Goal: Transaction & Acquisition: Purchase product/service

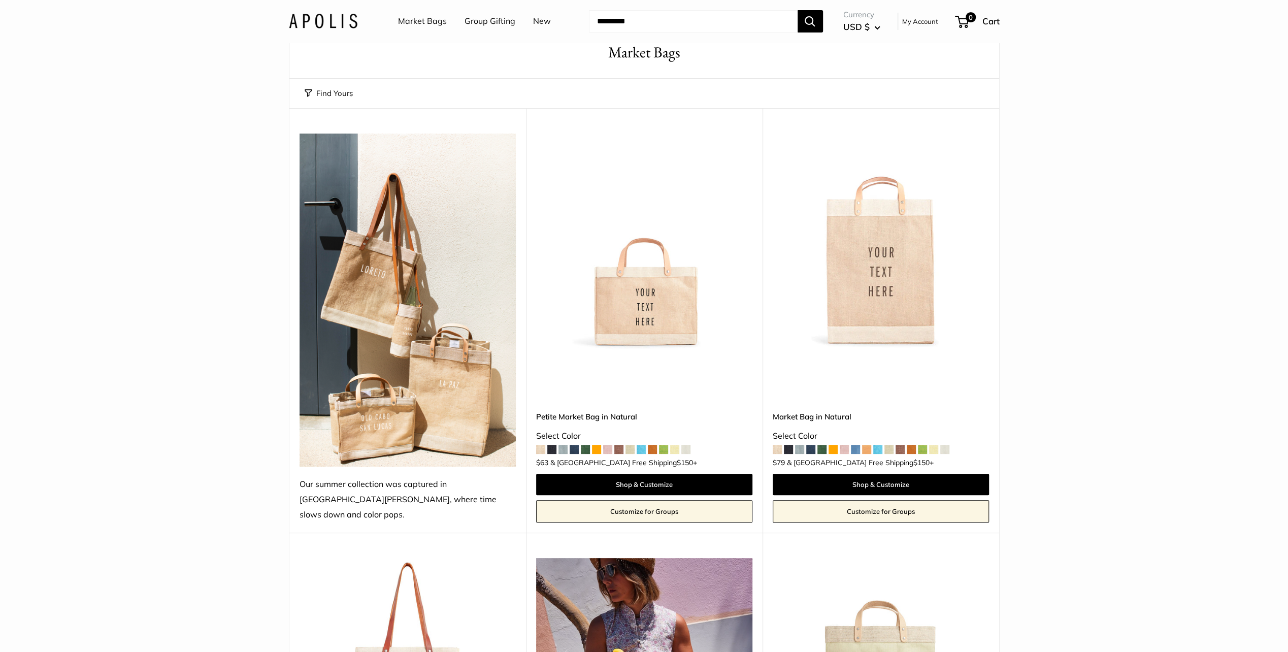
scroll to position [102, 0]
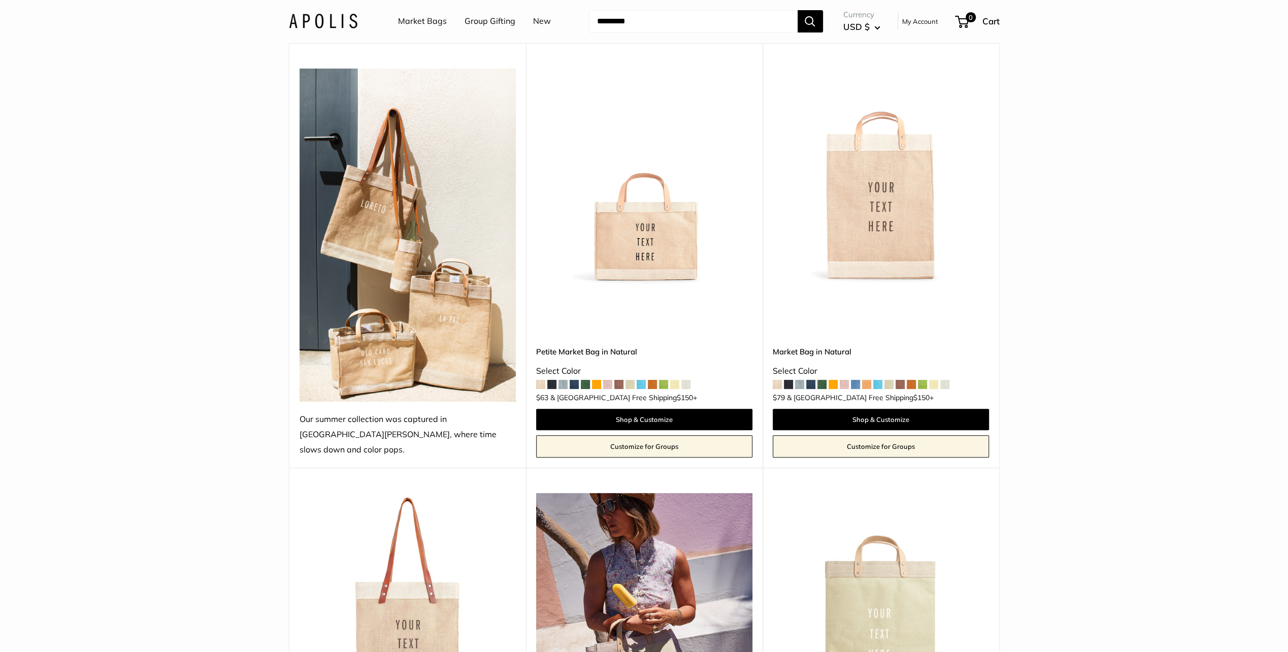
click at [0, 0] on img at bounding box center [0, 0] width 0 height 0
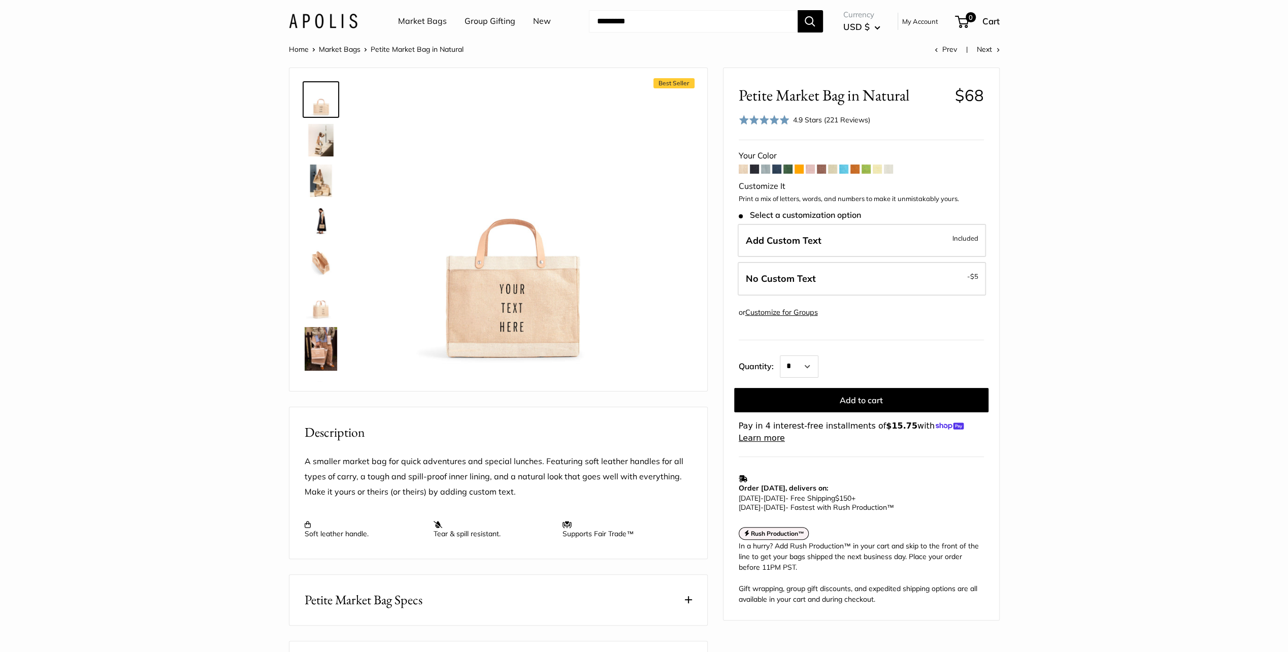
click at [764, 166] on span at bounding box center [765, 169] width 9 height 9
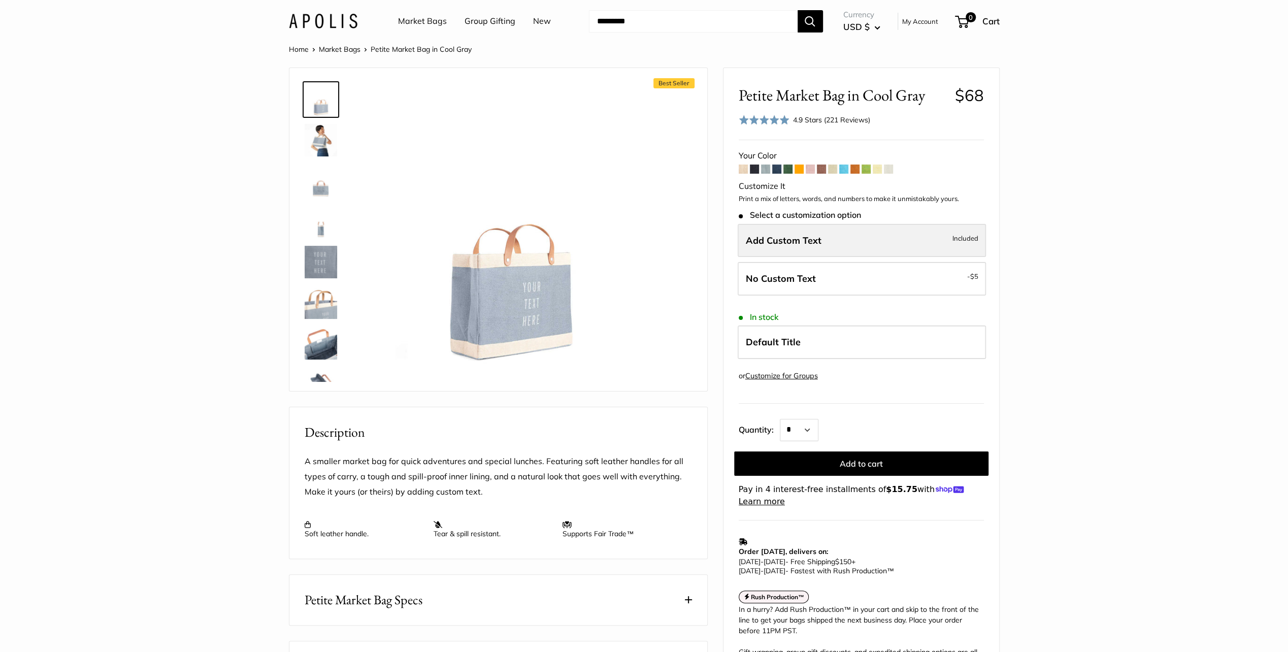
click at [776, 239] on span "Add Custom Text" at bounding box center [784, 241] width 76 height 12
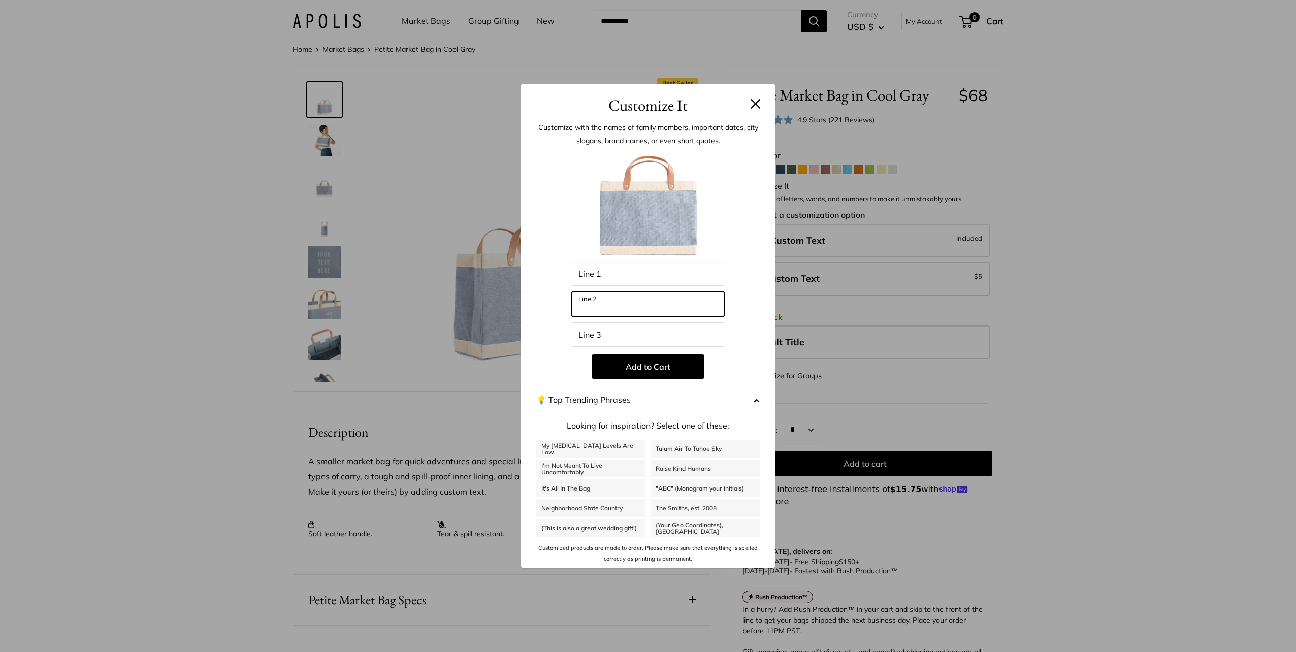
click at [599, 302] on input "Line 2" at bounding box center [648, 304] width 152 height 24
type input "*****"
click at [649, 366] on button "Add to Cart" at bounding box center [648, 366] width 112 height 24
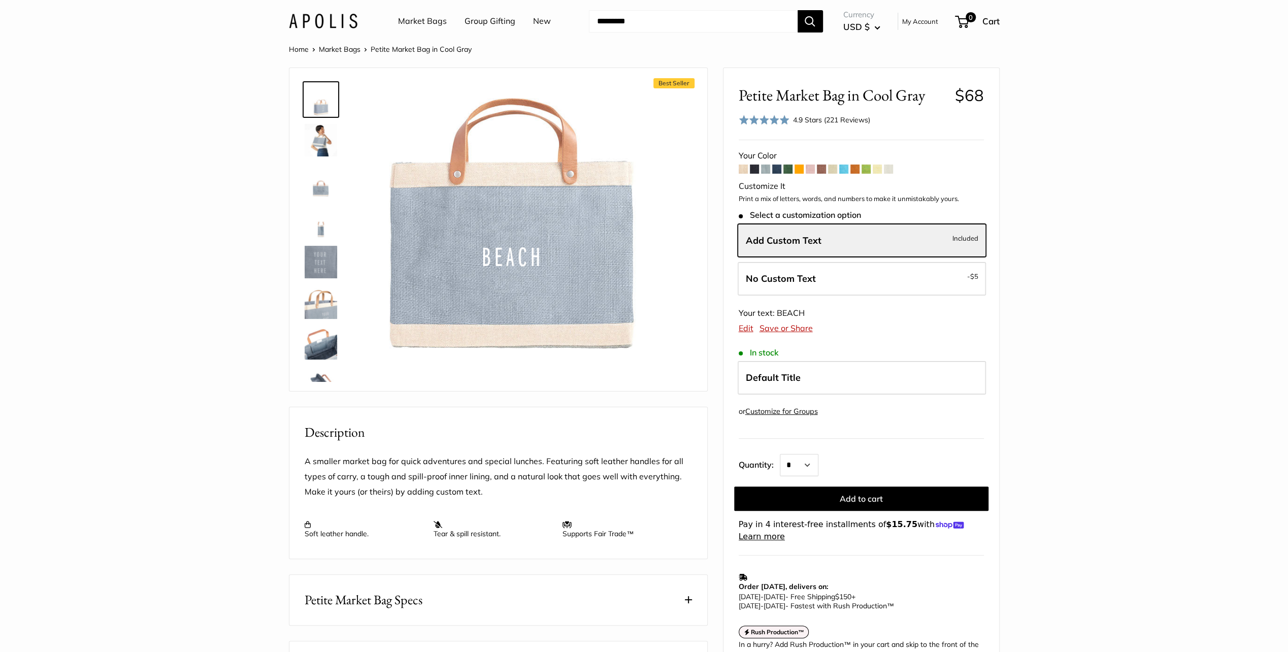
click at [568, 289] on img at bounding box center [511, 223] width 280 height 280
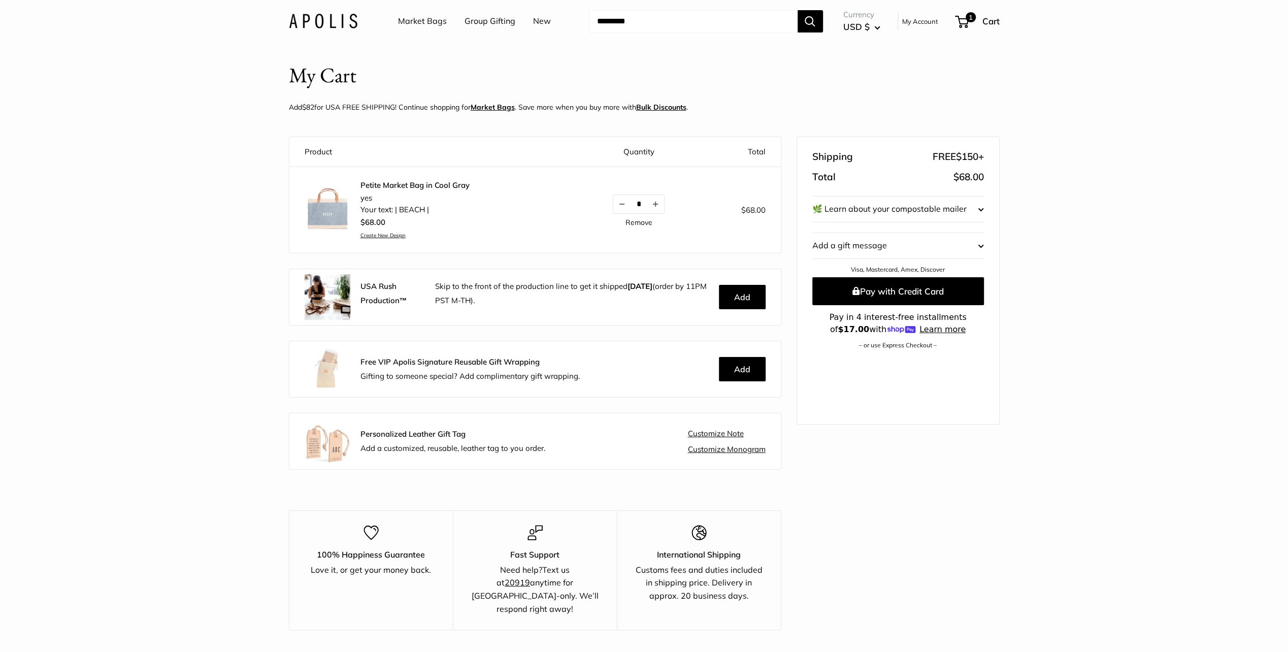
click at [374, 183] on link "Petite Market Bag in Cool Gray" at bounding box center [414, 185] width 109 height 10
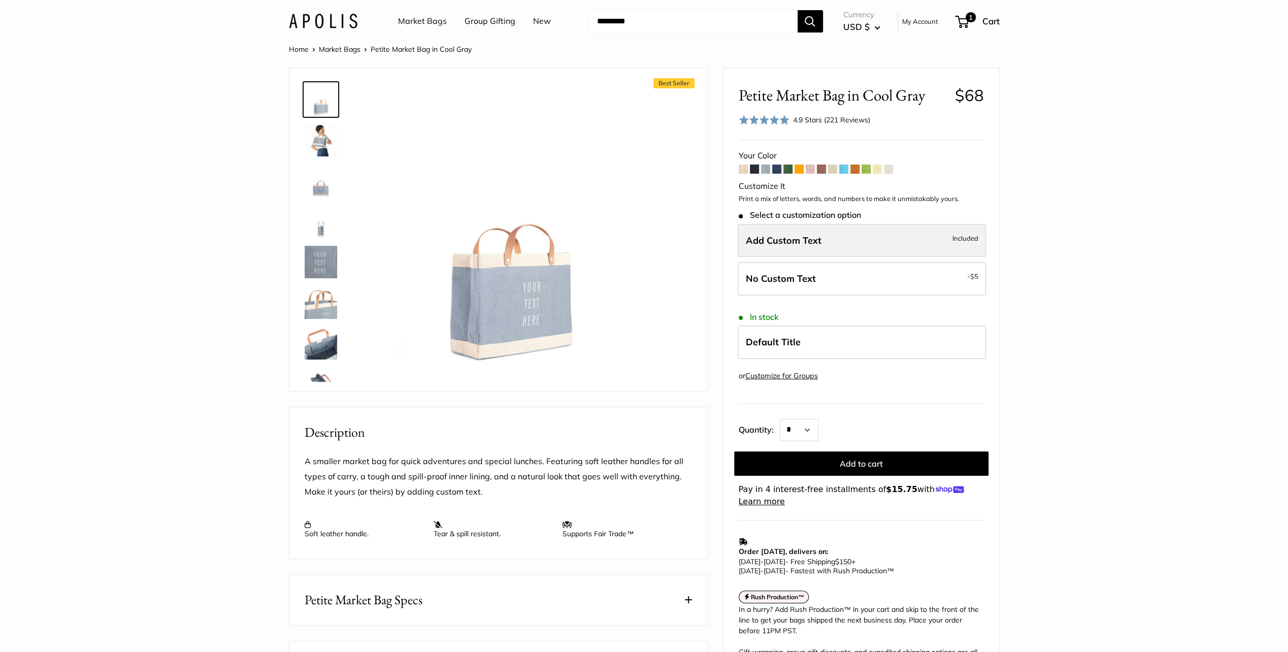
click at [771, 235] on span "Add Custom Text" at bounding box center [784, 241] width 76 height 12
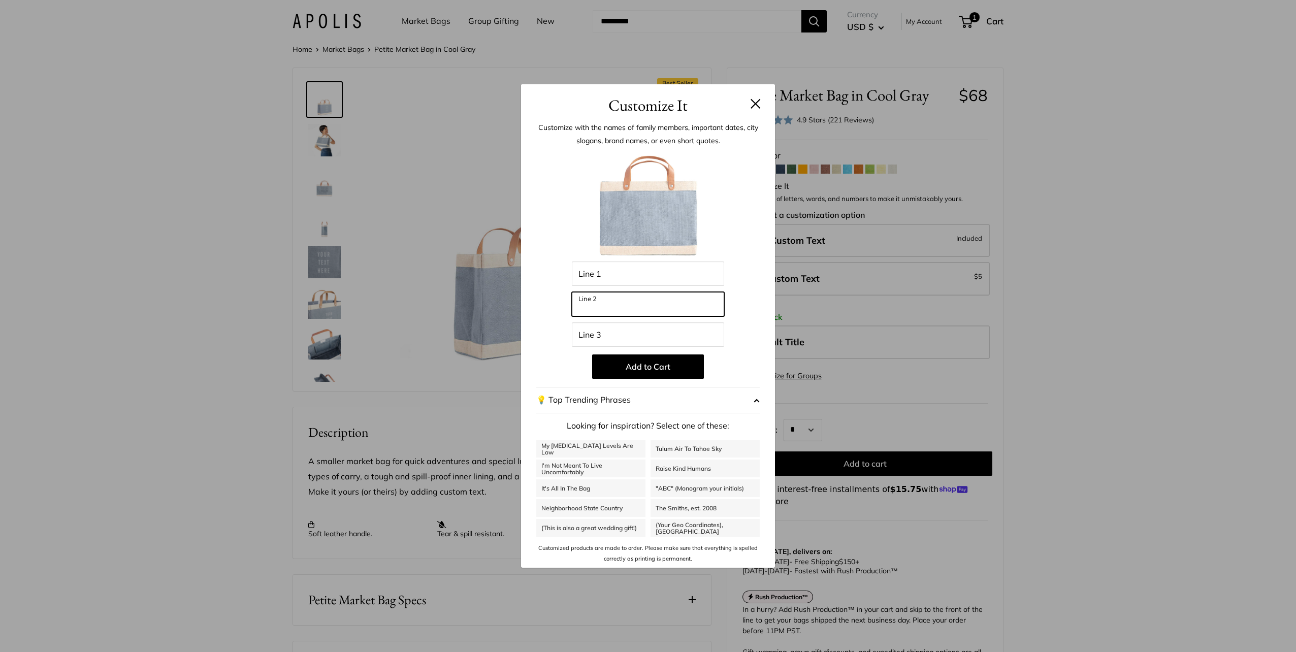
click at [588, 302] on input "Line 2" at bounding box center [648, 304] width 152 height 24
type input "*****"
click at [1074, 503] on div "Customize It Customize with the names of family members, important dates, city …" at bounding box center [648, 326] width 1296 height 652
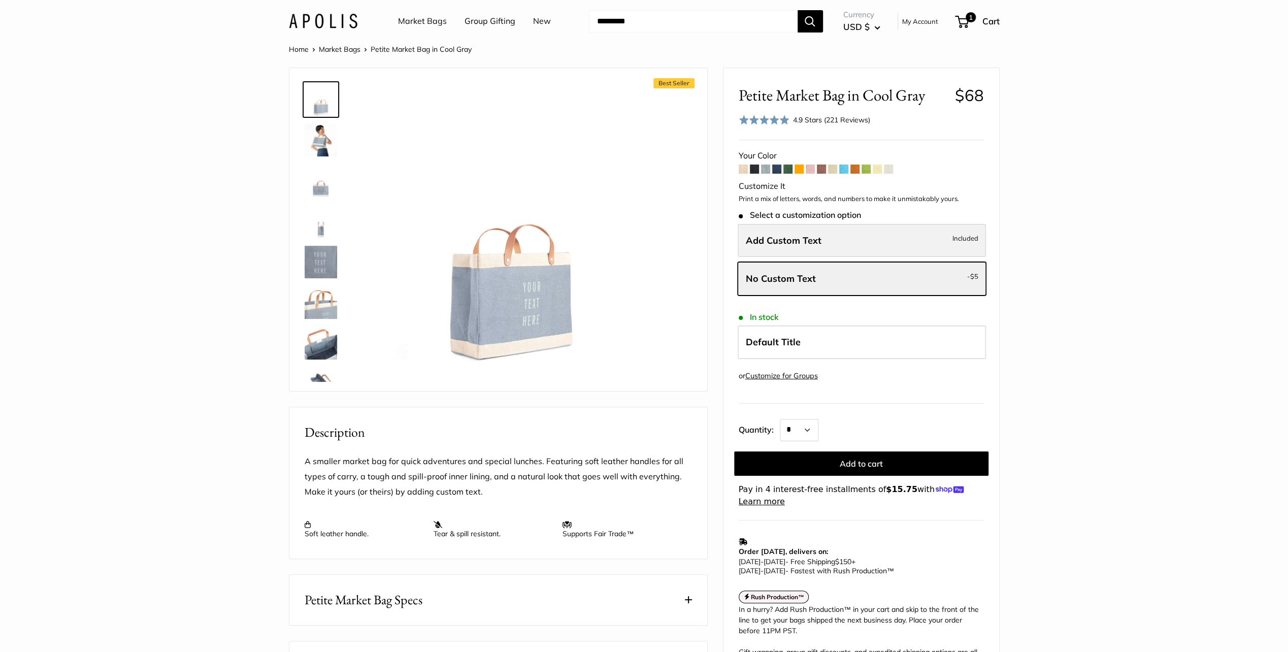
click at [875, 236] on label "Add Custom Text Included" at bounding box center [862, 241] width 248 height 34
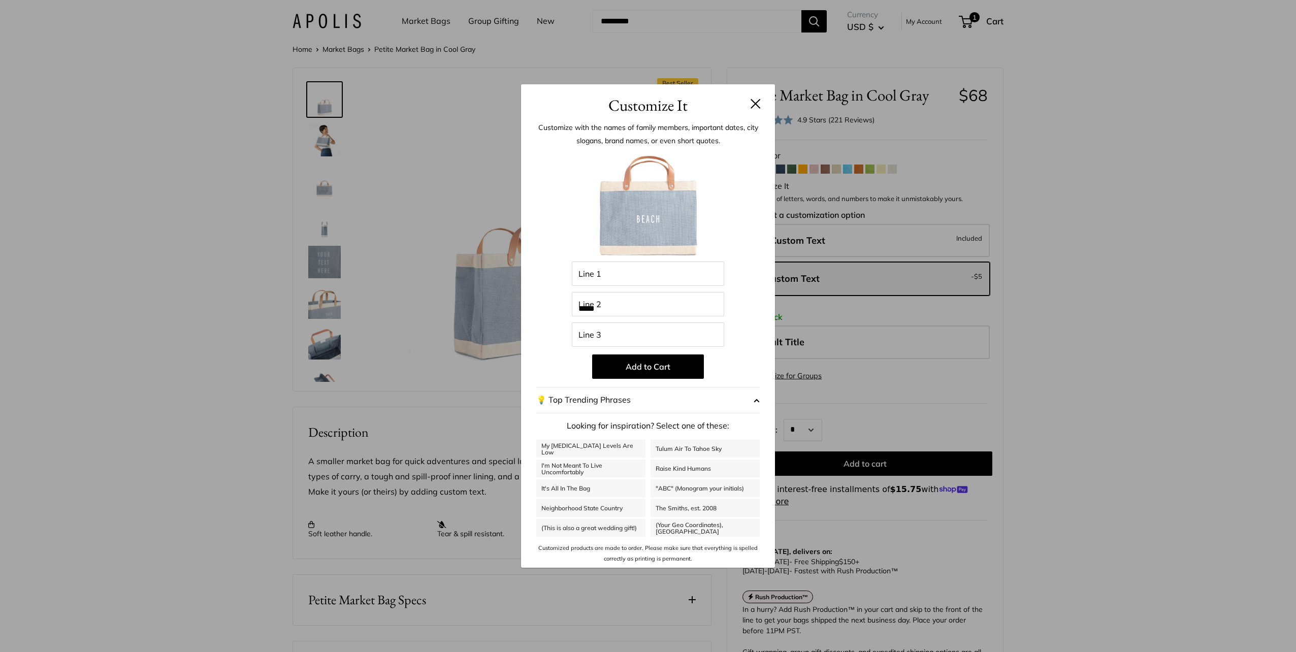
click at [755, 102] on button at bounding box center [755, 103] width 10 height 10
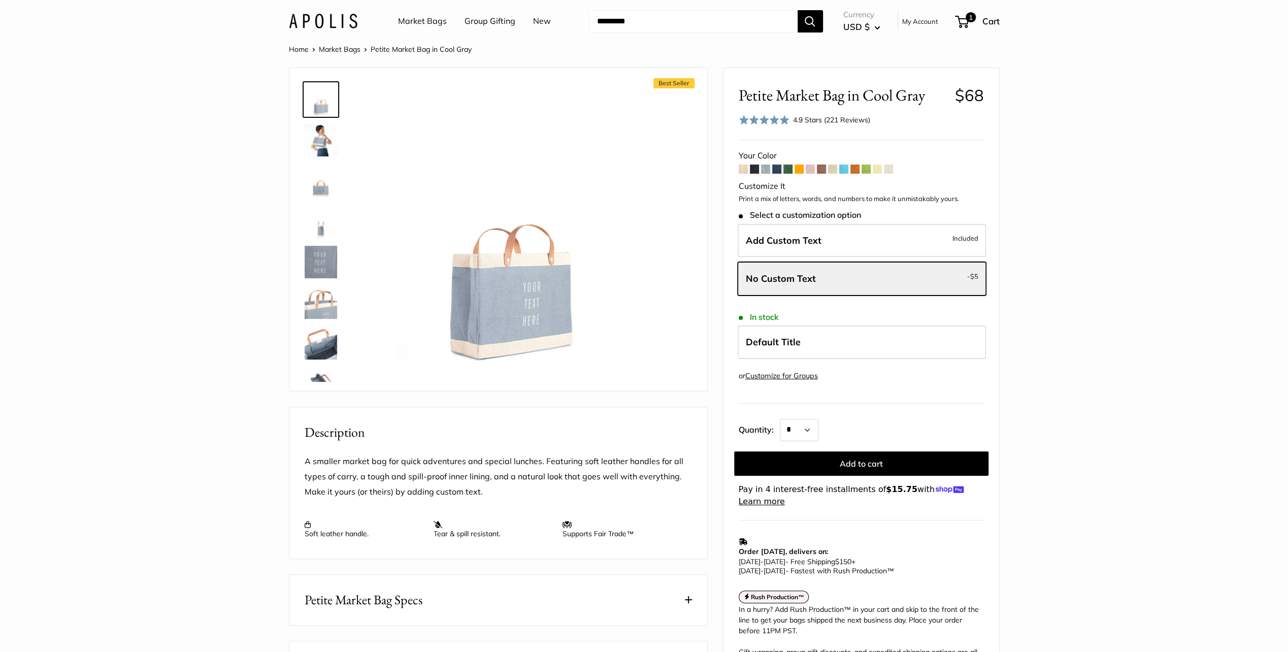
click at [812, 170] on span at bounding box center [810, 169] width 9 height 9
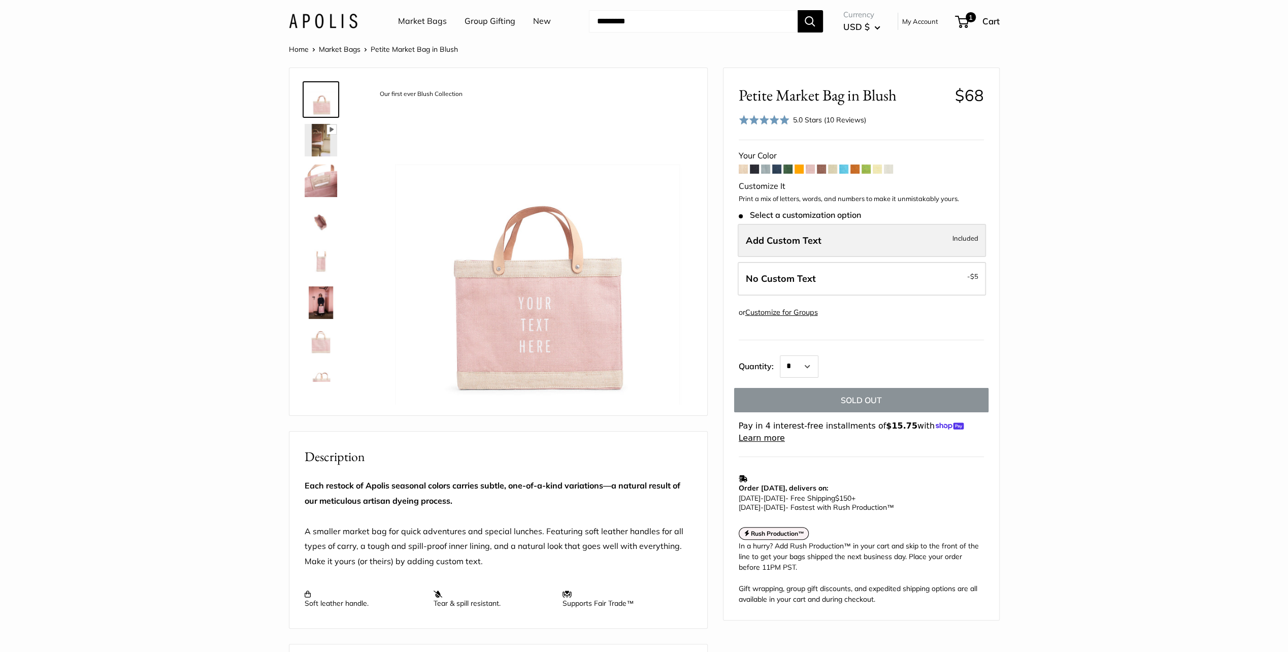
click at [837, 239] on label "Add Custom Text Included" at bounding box center [862, 241] width 248 height 34
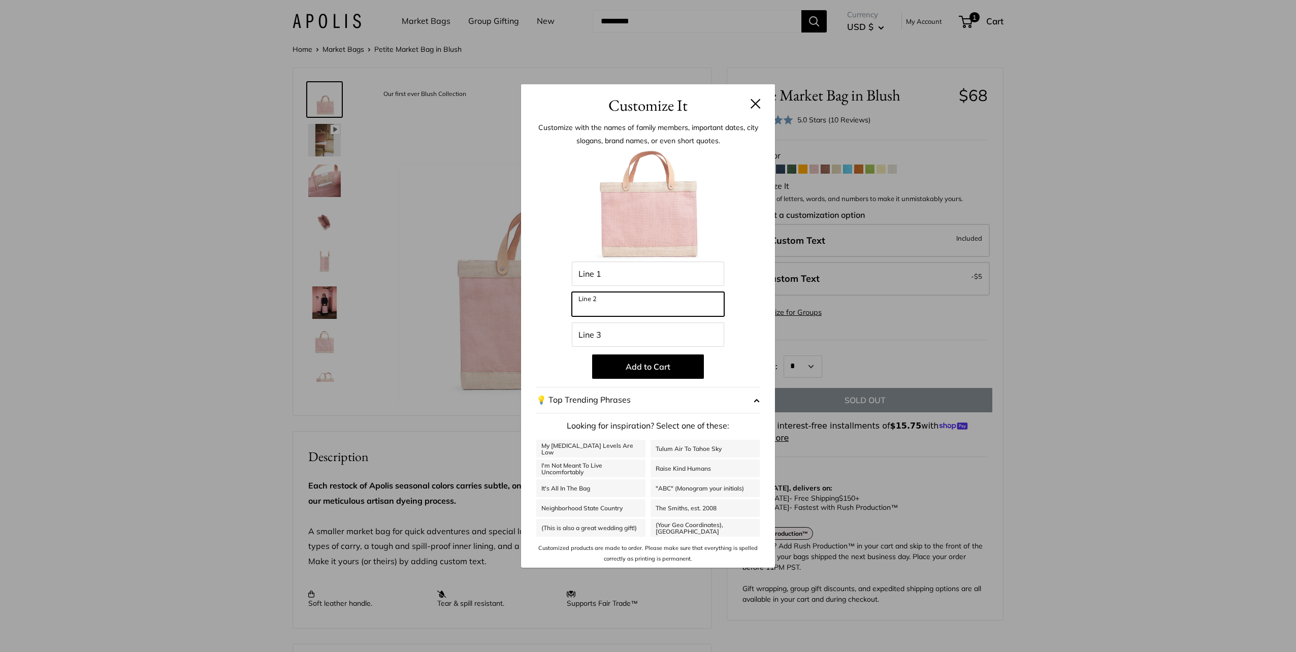
click at [598, 302] on input "Line 2" at bounding box center [648, 304] width 152 height 24
type input "*"
type input "******"
click at [755, 102] on button at bounding box center [755, 103] width 10 height 10
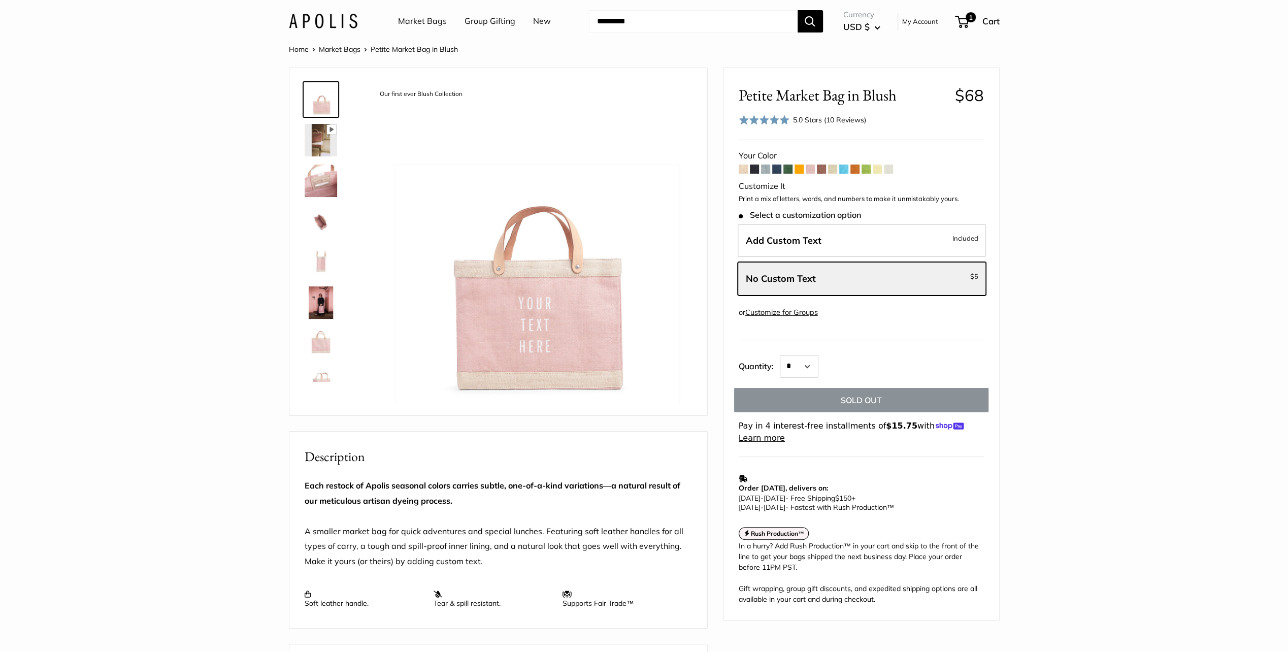
click at [801, 172] on span at bounding box center [799, 169] width 9 height 9
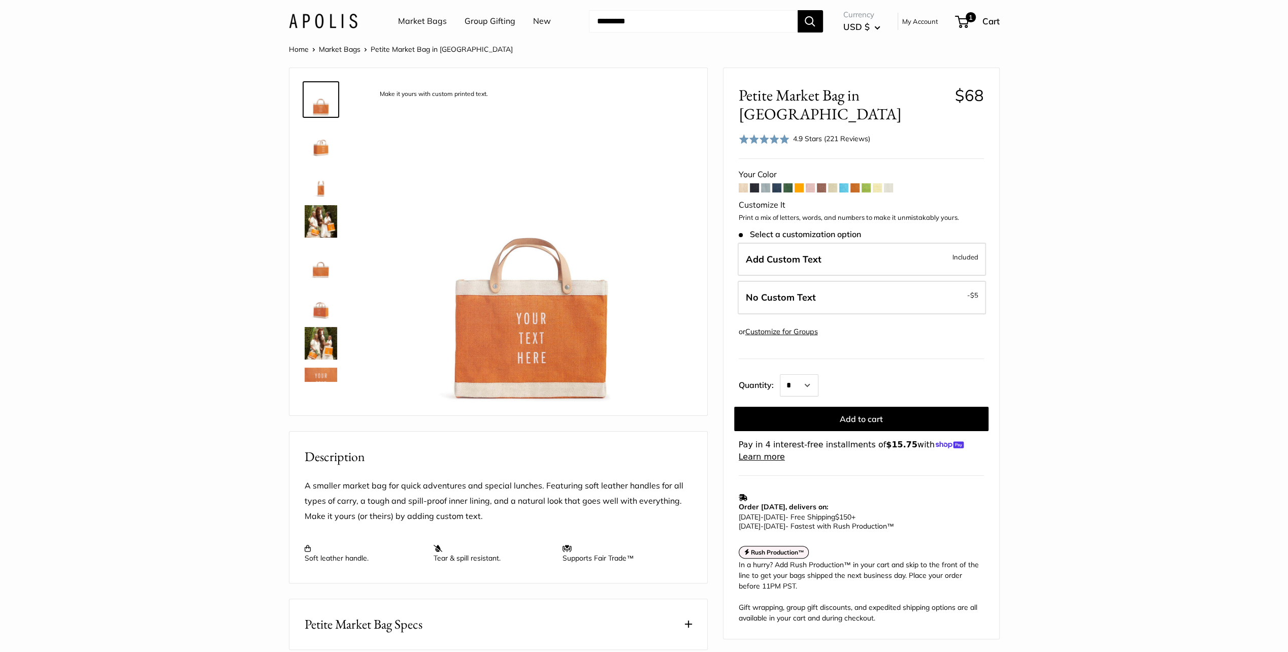
click at [811, 183] on span at bounding box center [810, 187] width 9 height 9
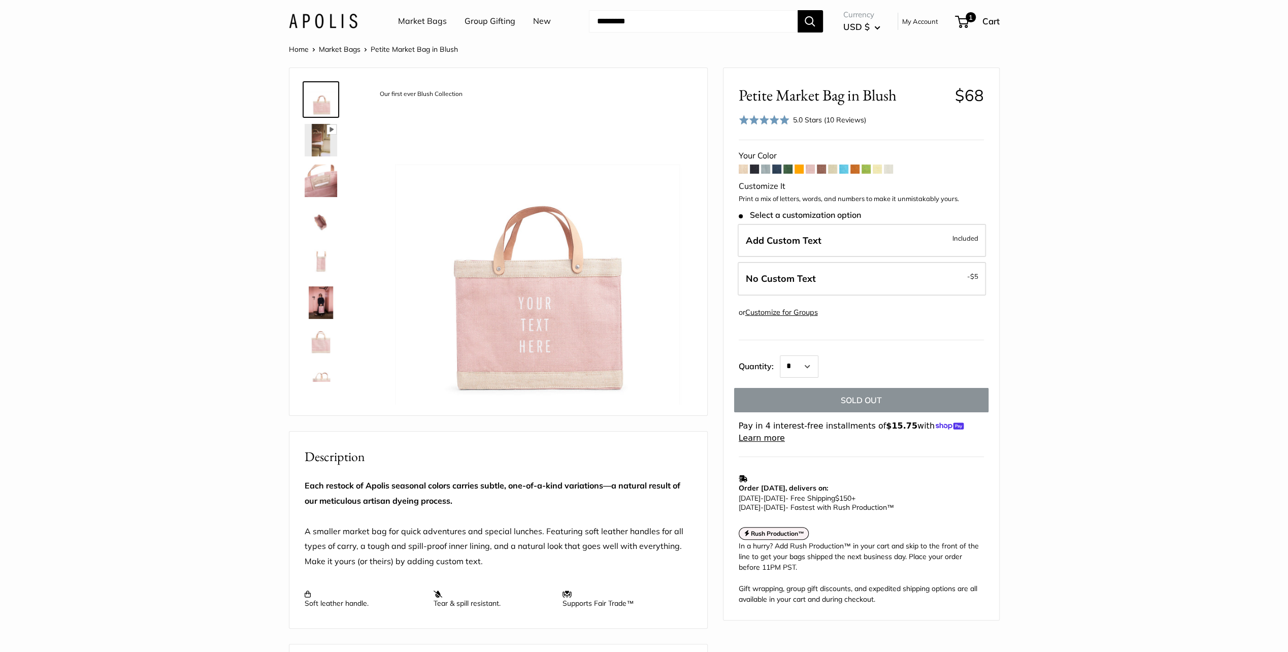
click at [795, 171] on span at bounding box center [799, 169] width 9 height 9
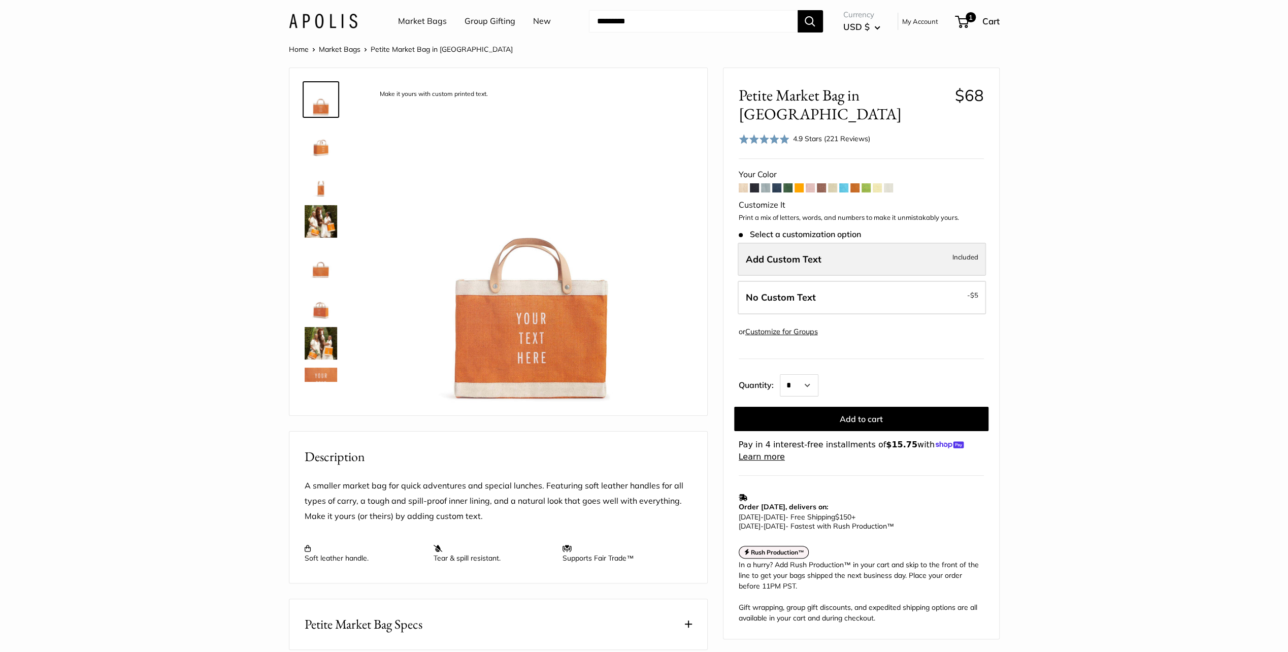
click at [772, 253] on span "Add Custom Text" at bounding box center [784, 259] width 76 height 12
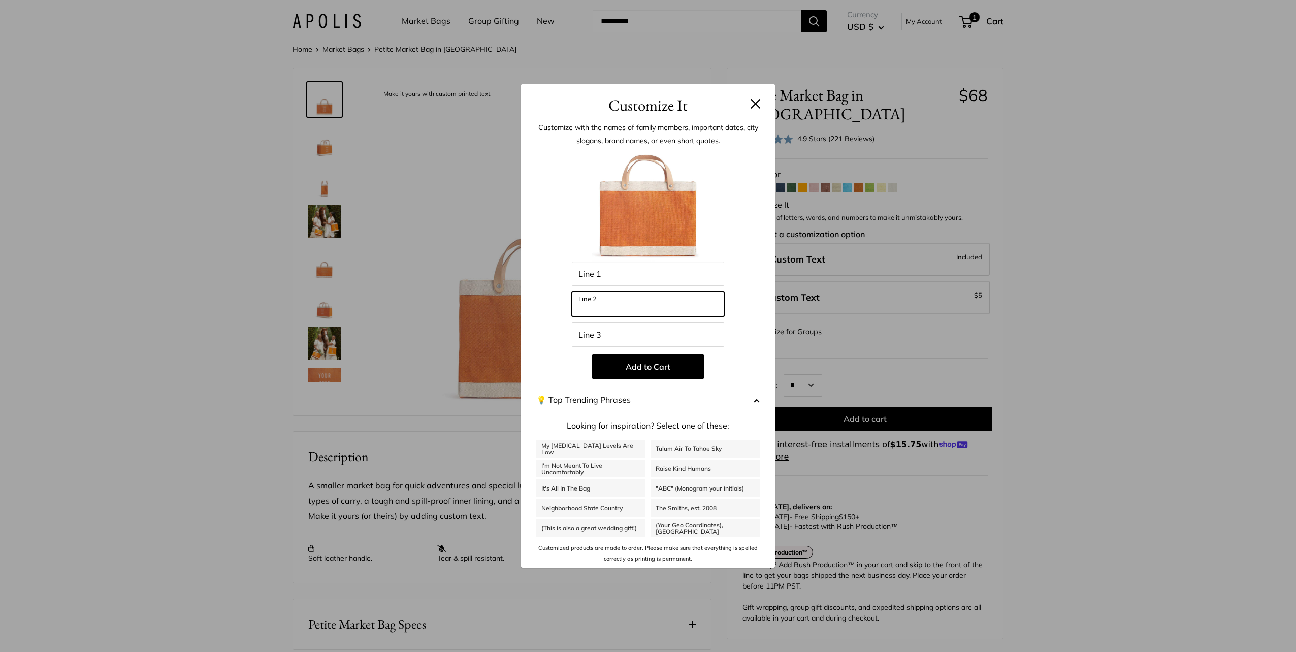
click at [612, 301] on input "Line 2" at bounding box center [648, 304] width 152 height 24
type input "*****"
click at [754, 98] on button at bounding box center [755, 103] width 10 height 10
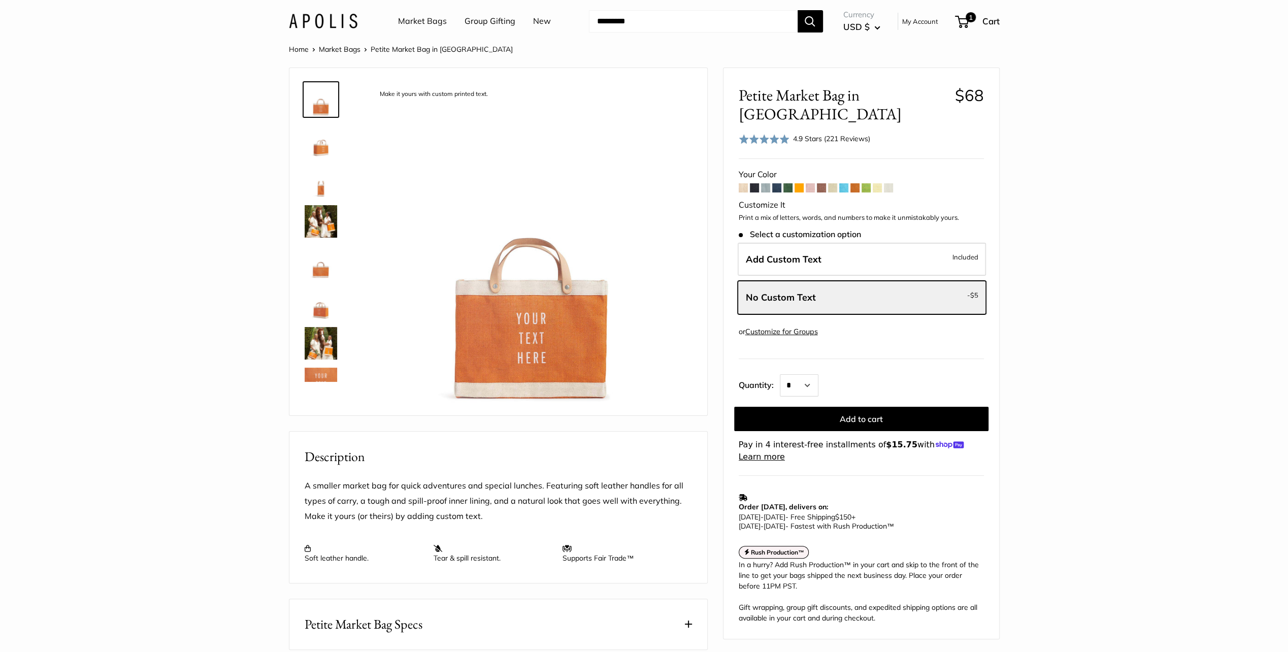
click at [865, 183] on span at bounding box center [866, 187] width 9 height 9
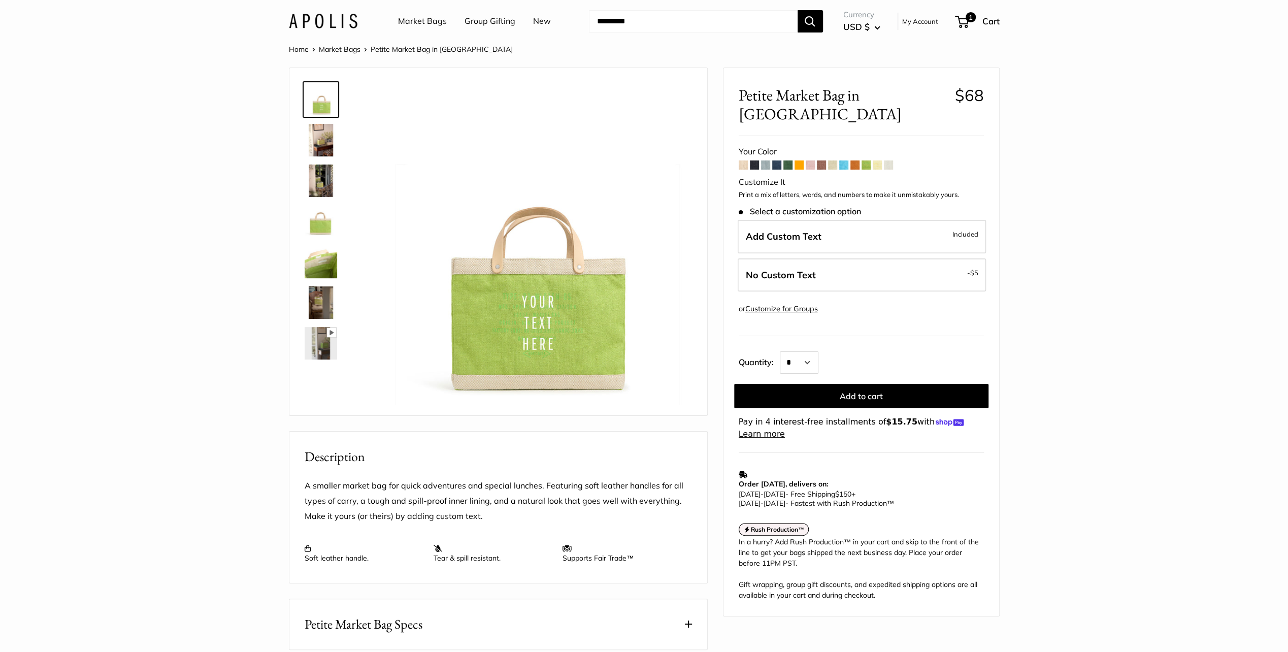
click at [878, 160] on span at bounding box center [877, 164] width 9 height 9
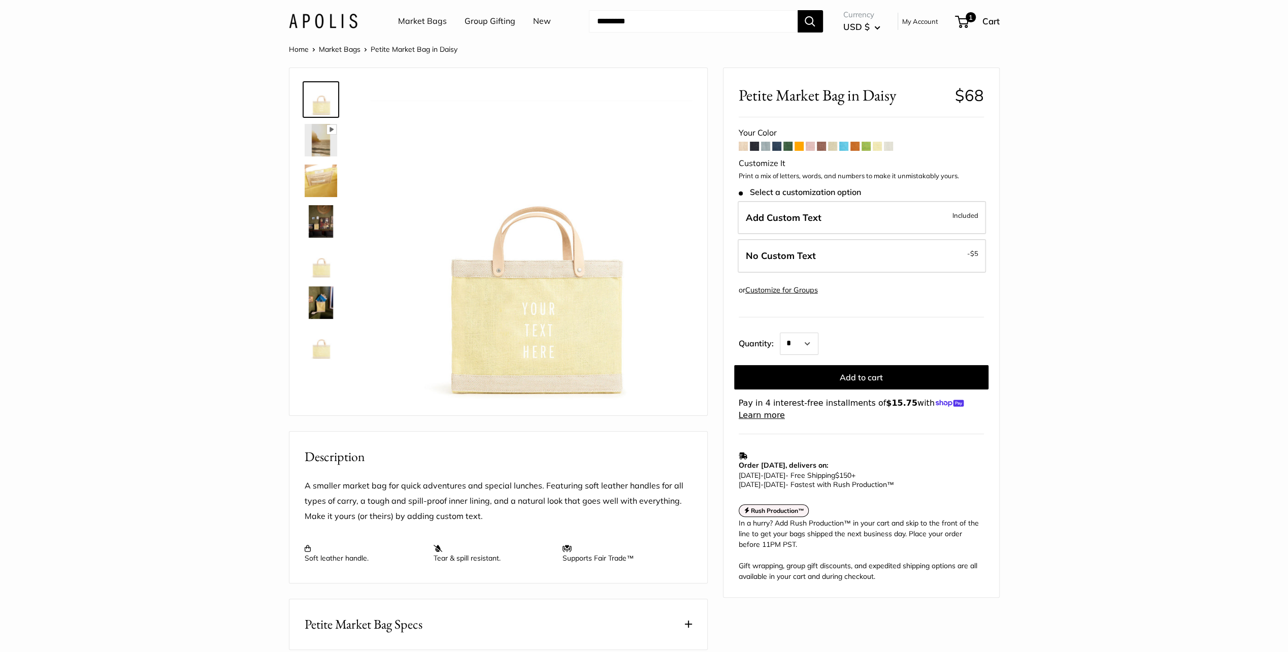
click at [808, 145] on span at bounding box center [810, 146] width 9 height 9
